Goal: Find contact information: Find contact information

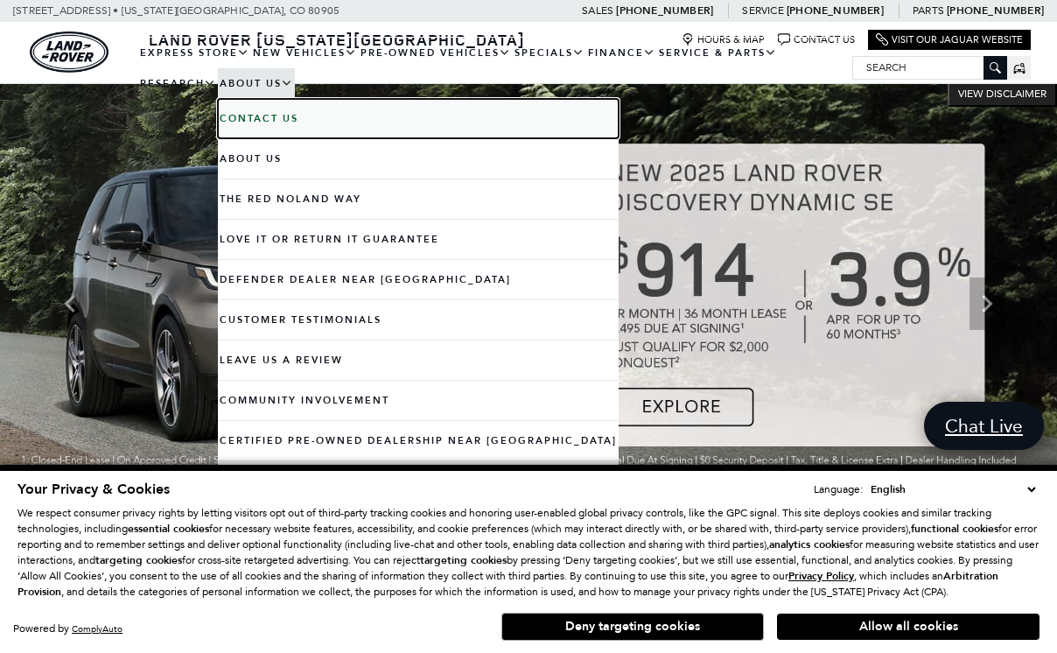
click at [247, 116] on b "Contact Us" at bounding box center [259, 118] width 79 height 13
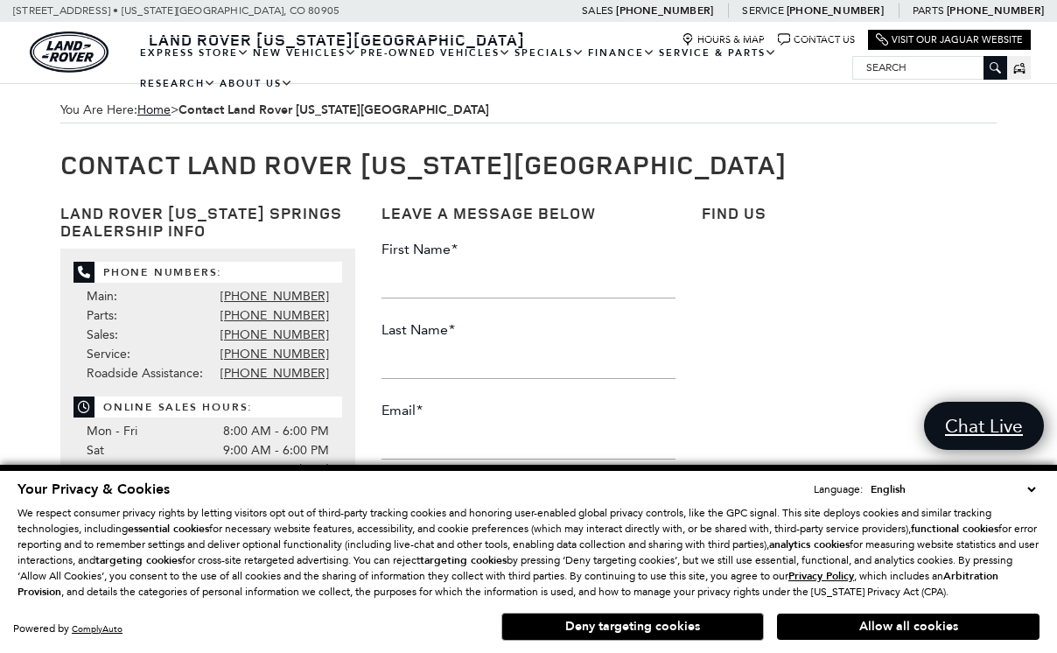
scroll to position [12, 0]
click at [853, 631] on button "Allow all cookies" at bounding box center [908, 627] width 263 height 26
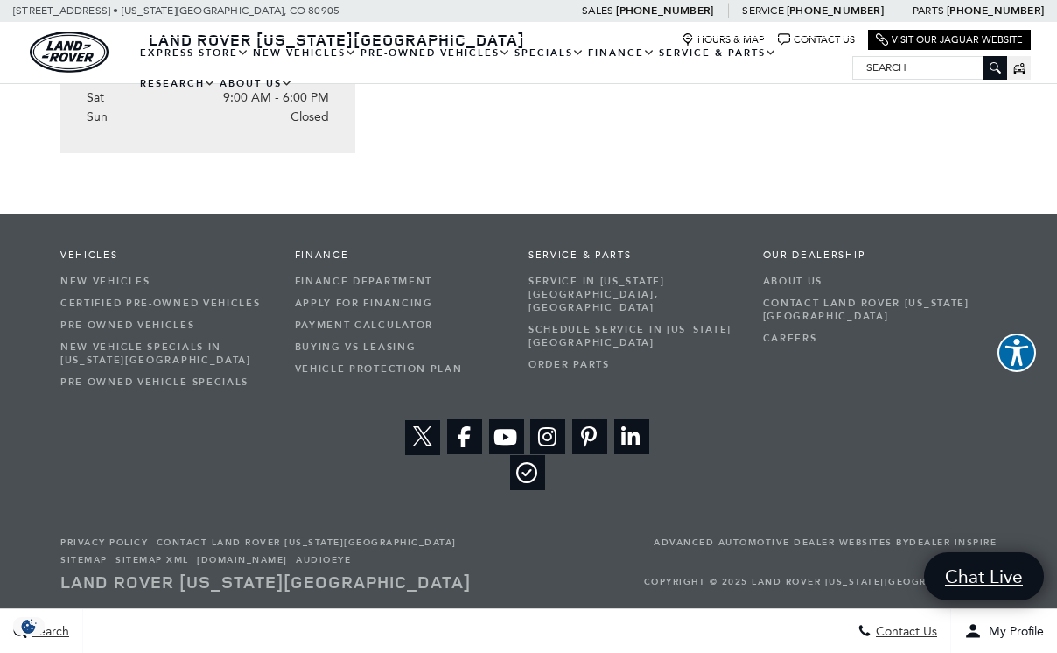
scroll to position [0, 0]
